Goal: Find specific page/section: Find specific page/section

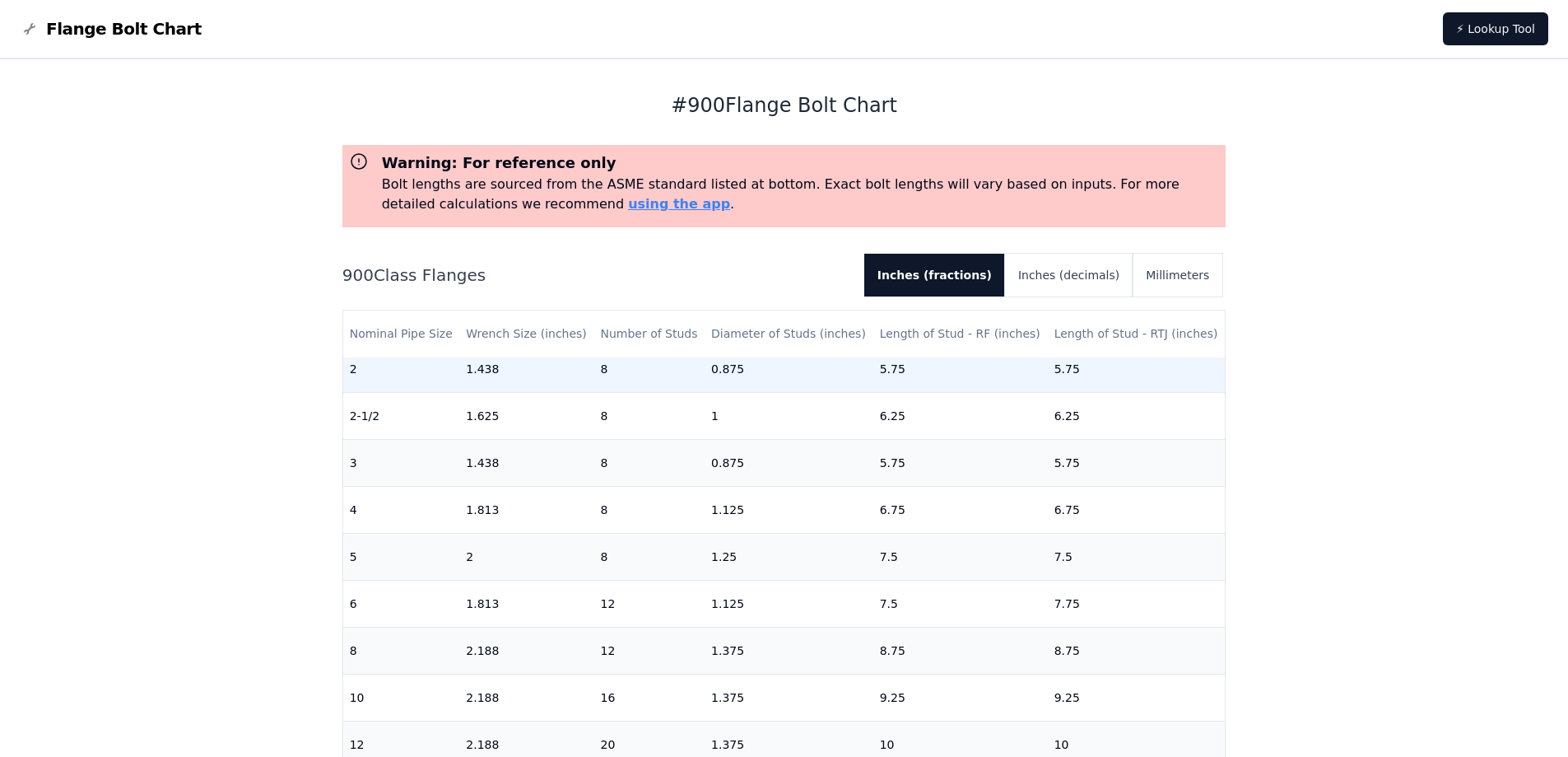
scroll to position [329, 0]
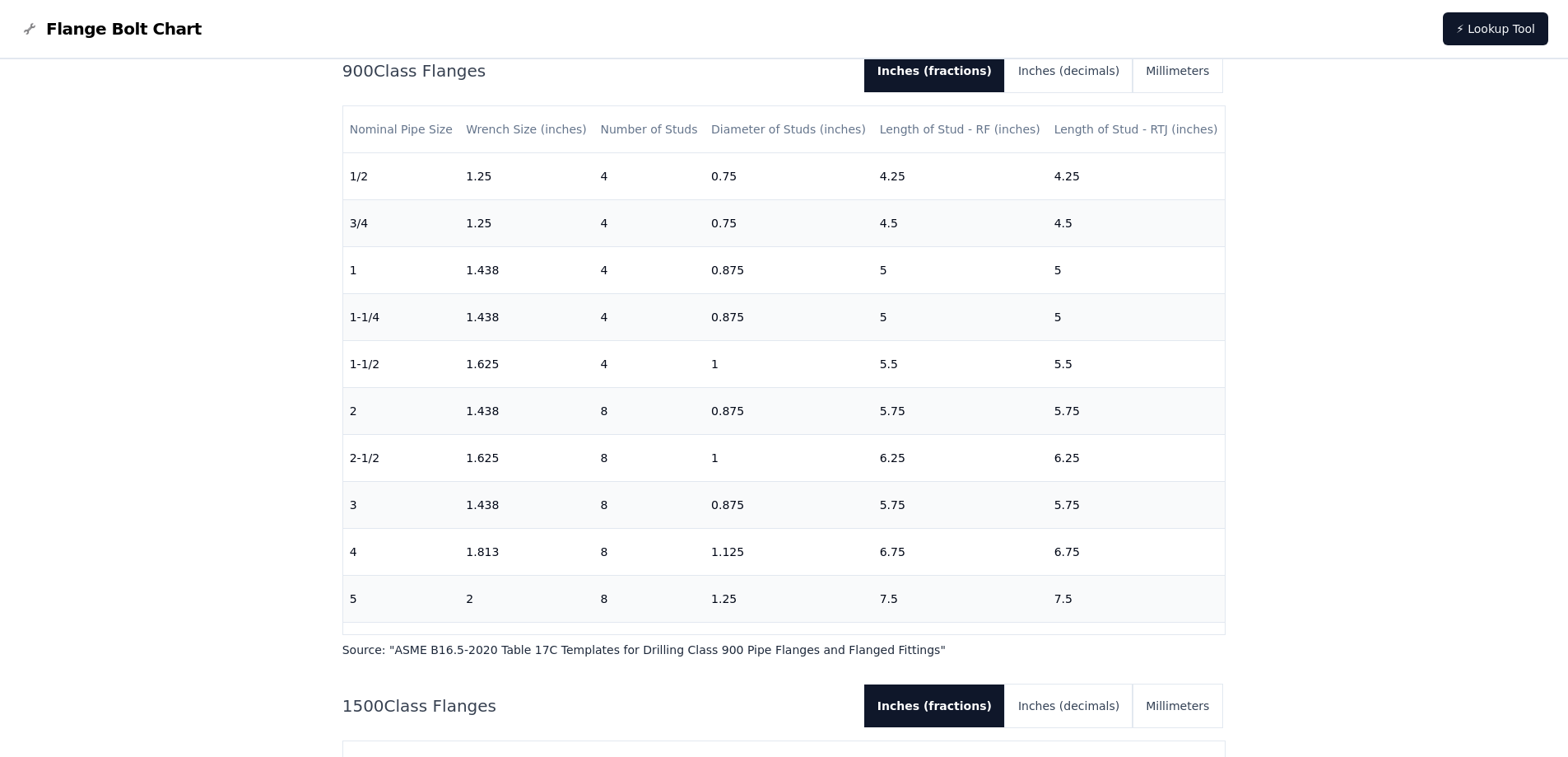
scroll to position [3129, 0]
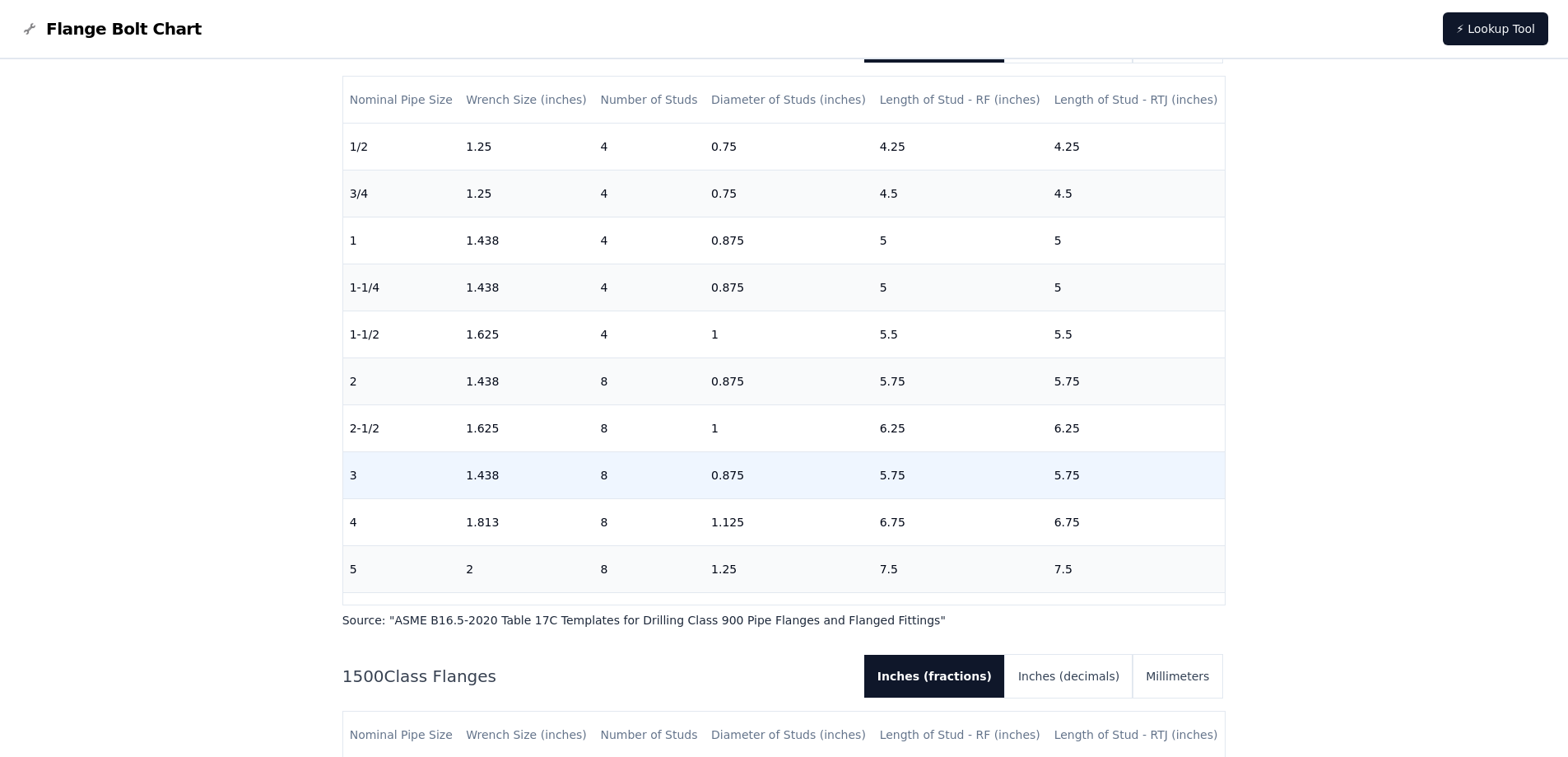
click at [520, 480] on td "1.438" at bounding box center [527, 475] width 135 height 47
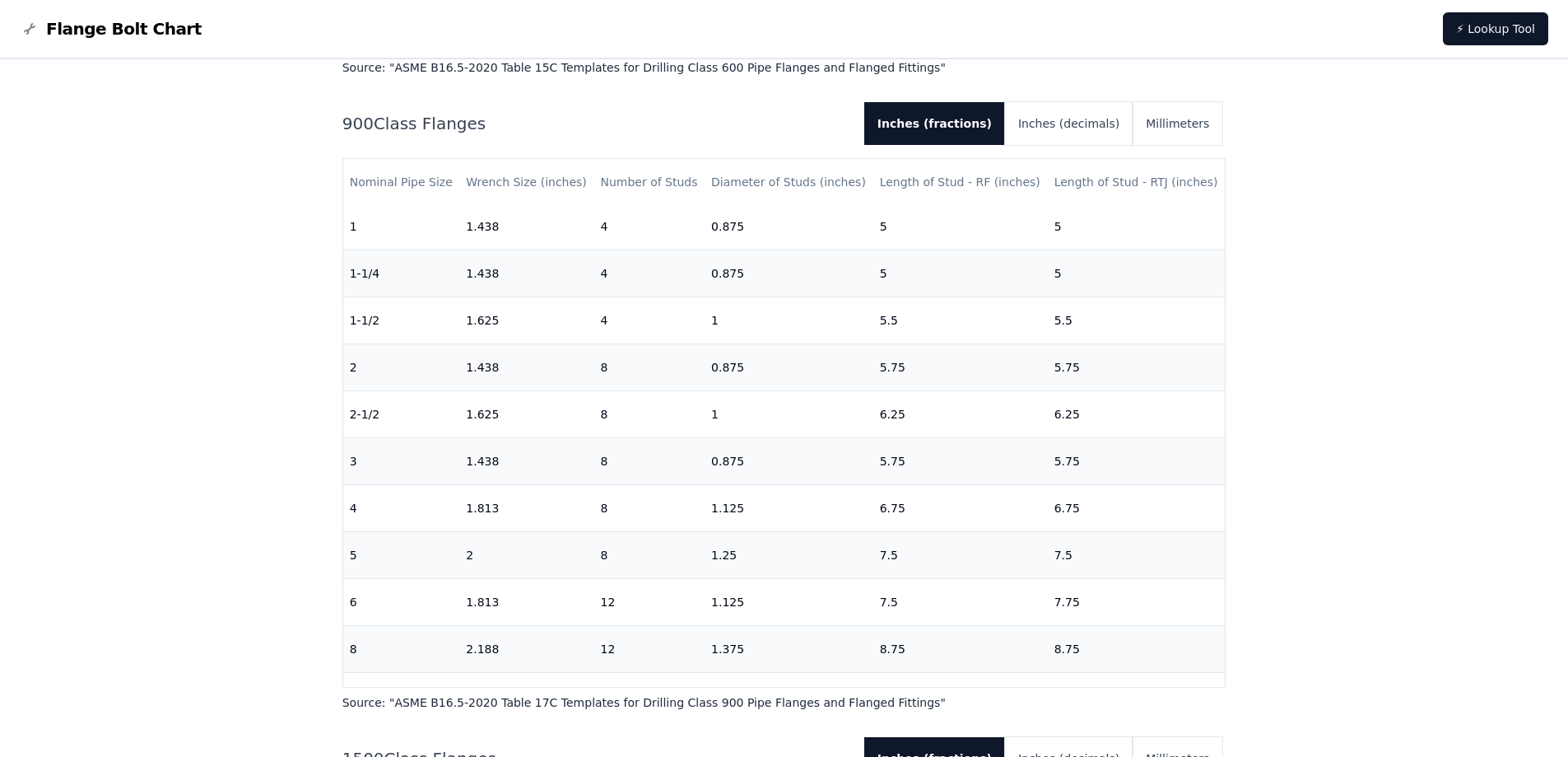
scroll to position [94, 0]
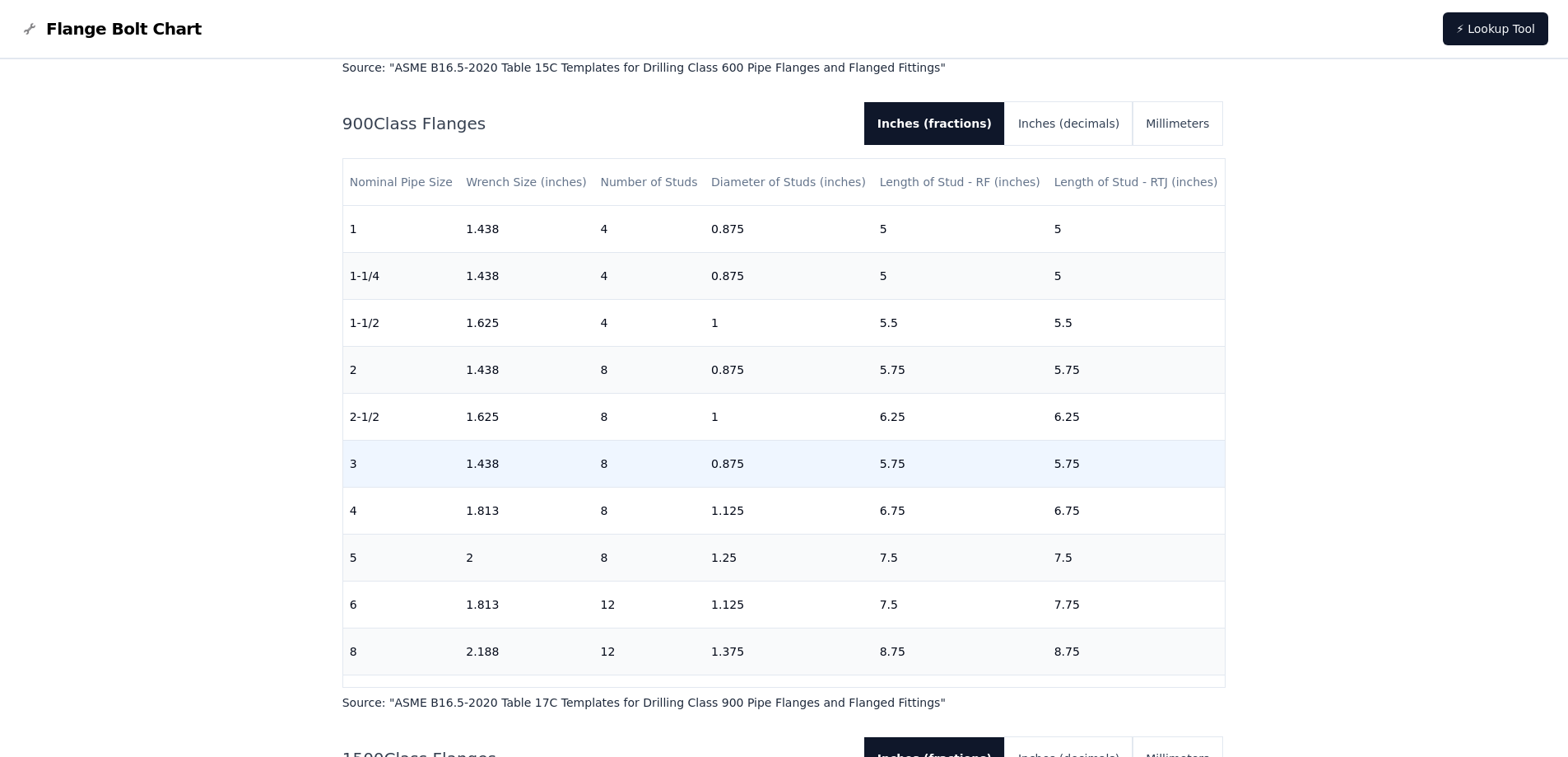
click at [551, 469] on td "1.438" at bounding box center [527, 464] width 135 height 47
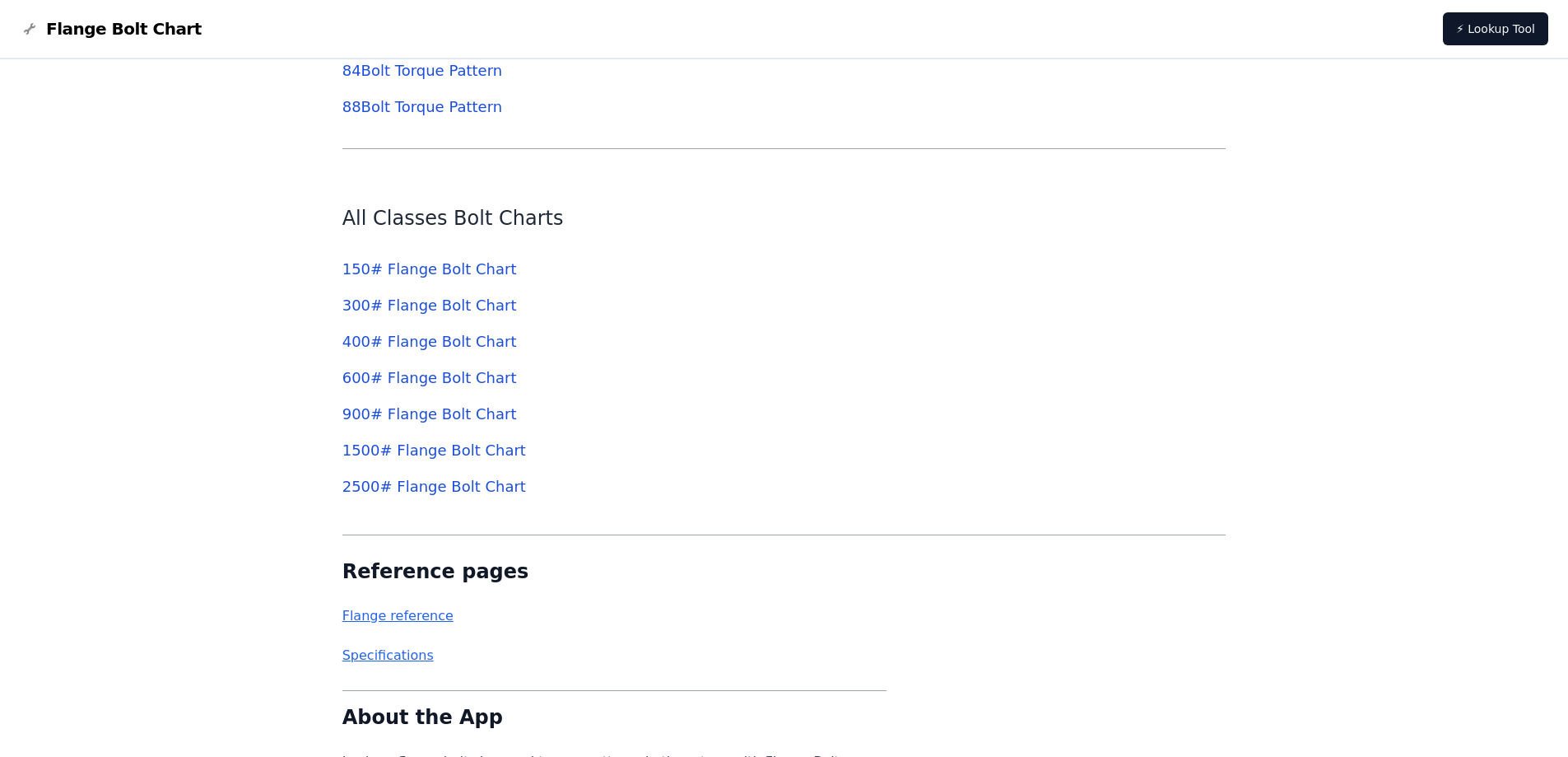
scroll to position [5764, 0]
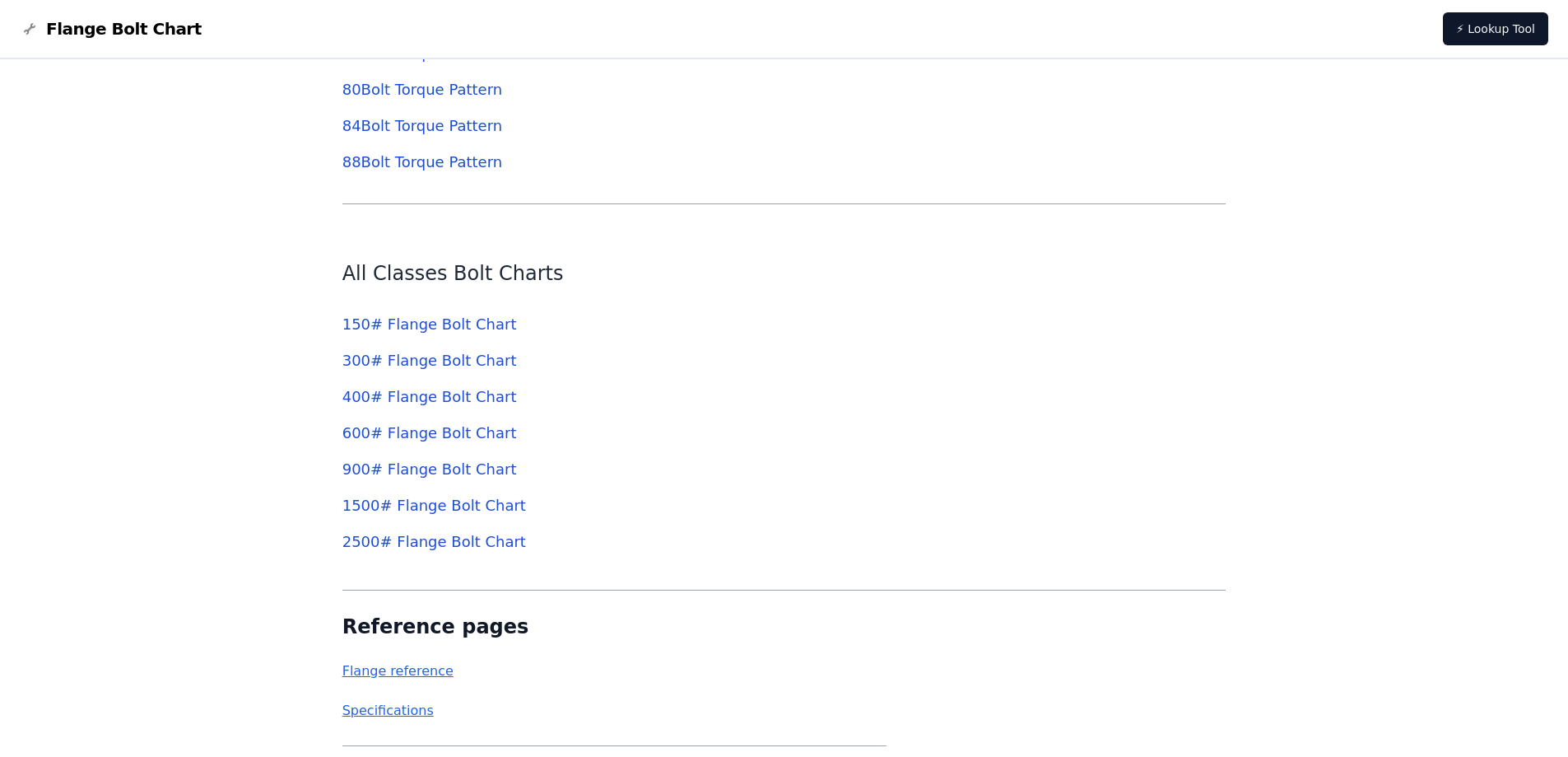
click at [439, 469] on link "900 # Flange Bolt Chart" at bounding box center [429, 469] width 174 height 17
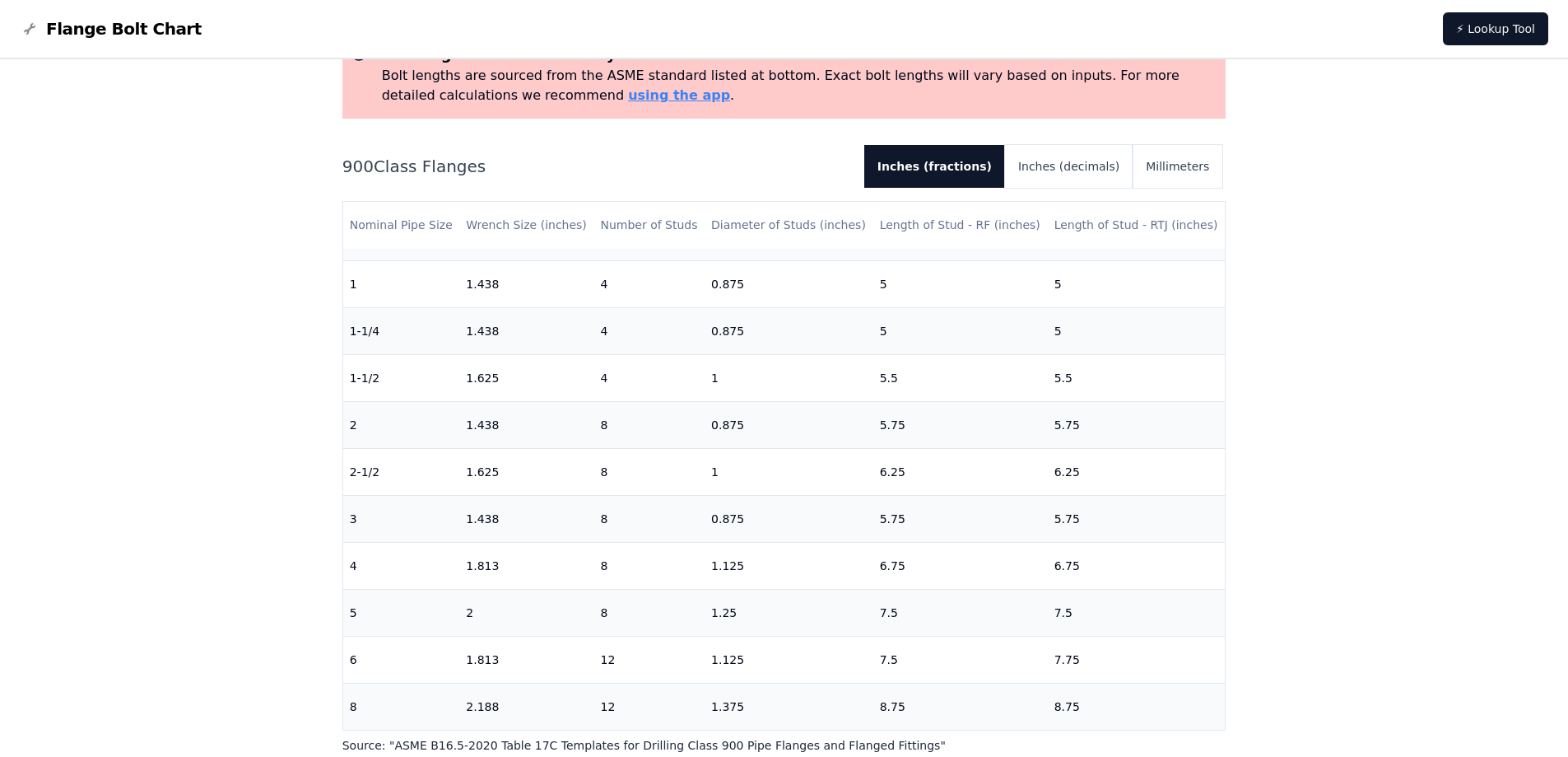
scroll to position [494, 0]
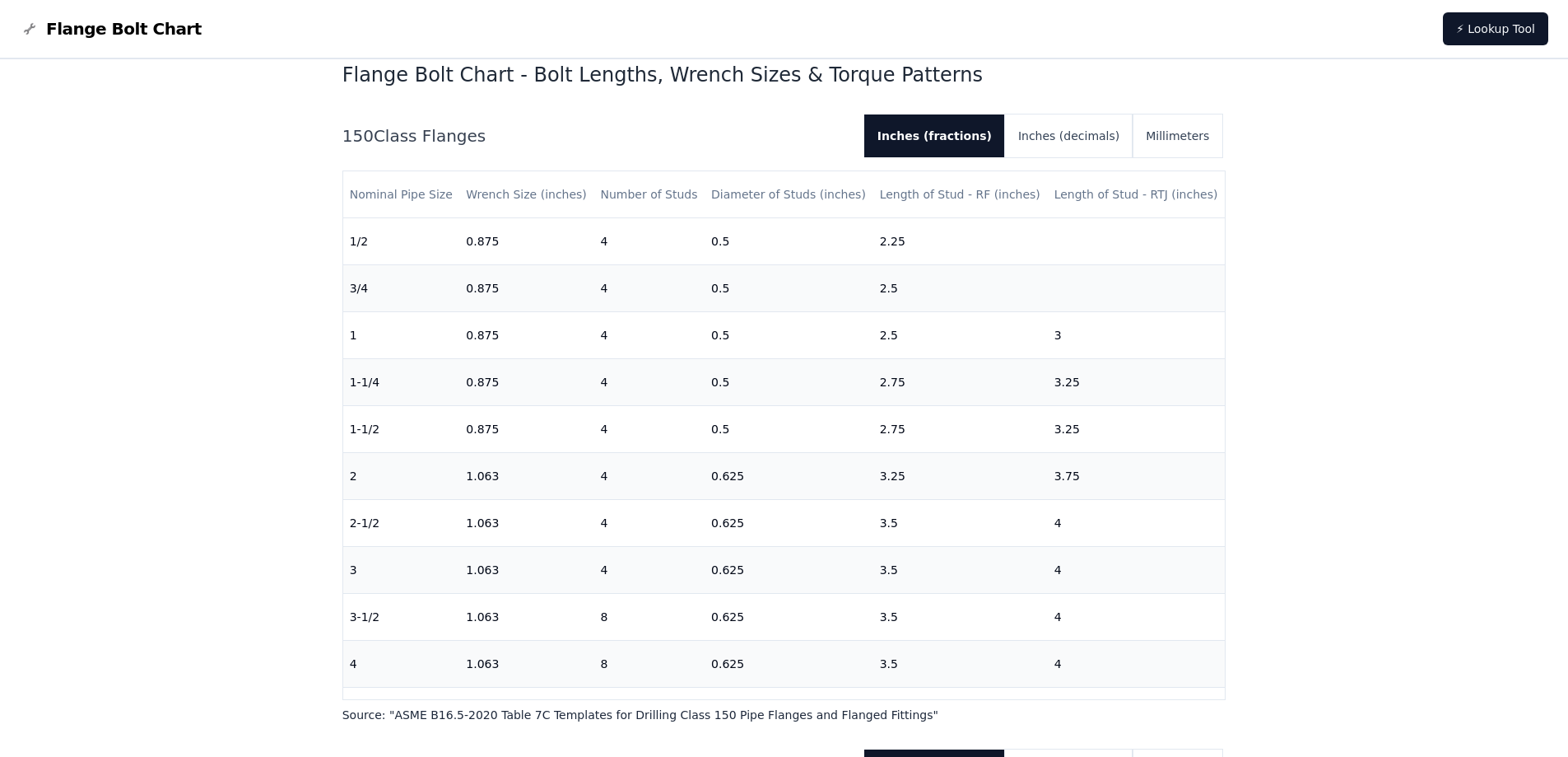
scroll to position [5764, 0]
